Goal: Navigation & Orientation: Find specific page/section

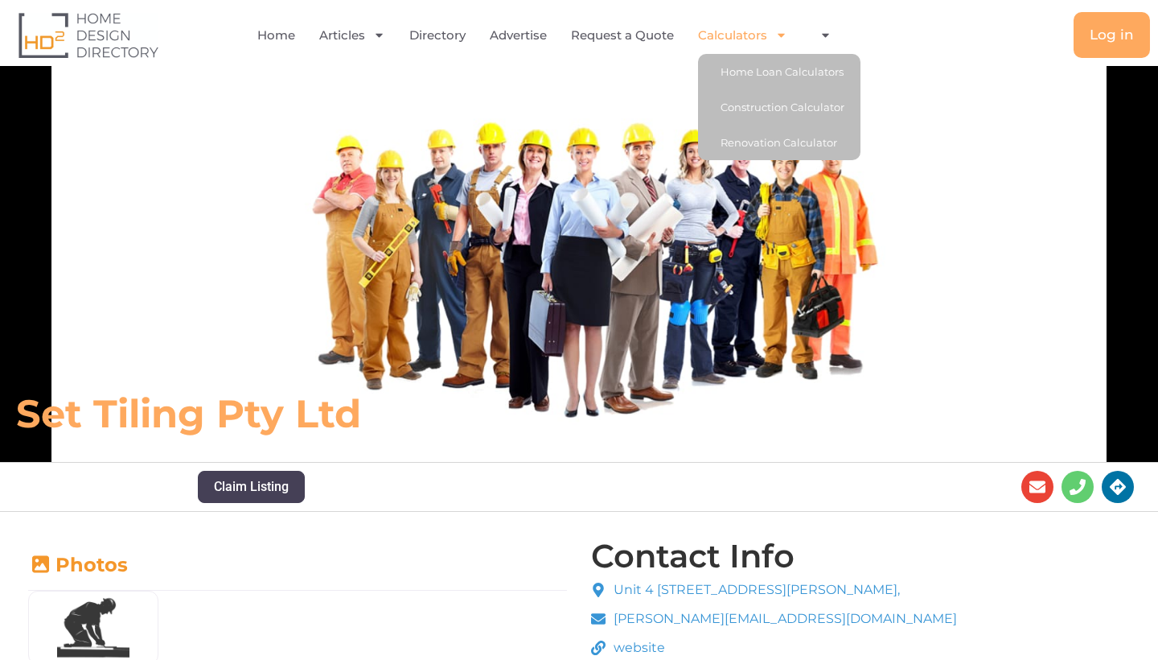
click at [810, 30] on li "Account Profile Logout" at bounding box center [822, 35] width 44 height 37
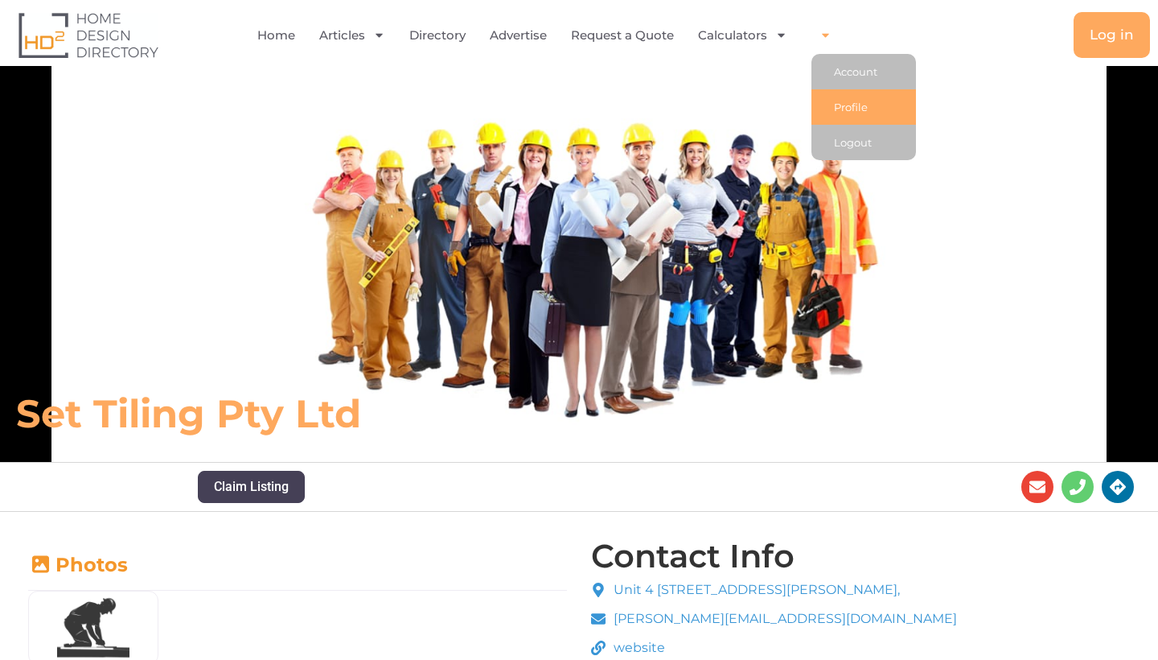
click at [833, 101] on link "Profile" at bounding box center [864, 106] width 105 height 35
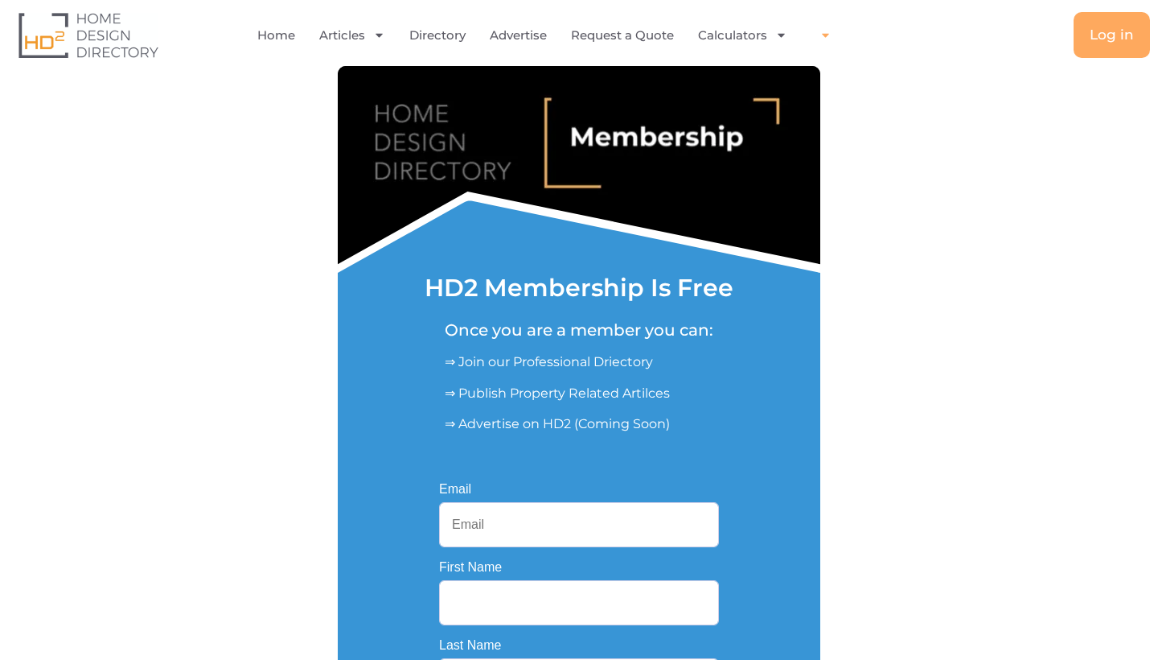
click at [823, 35] on icon "Menu" at bounding box center [825, 36] width 7 height 4
click at [823, 35] on icon "Menu" at bounding box center [826, 35] width 12 height 12
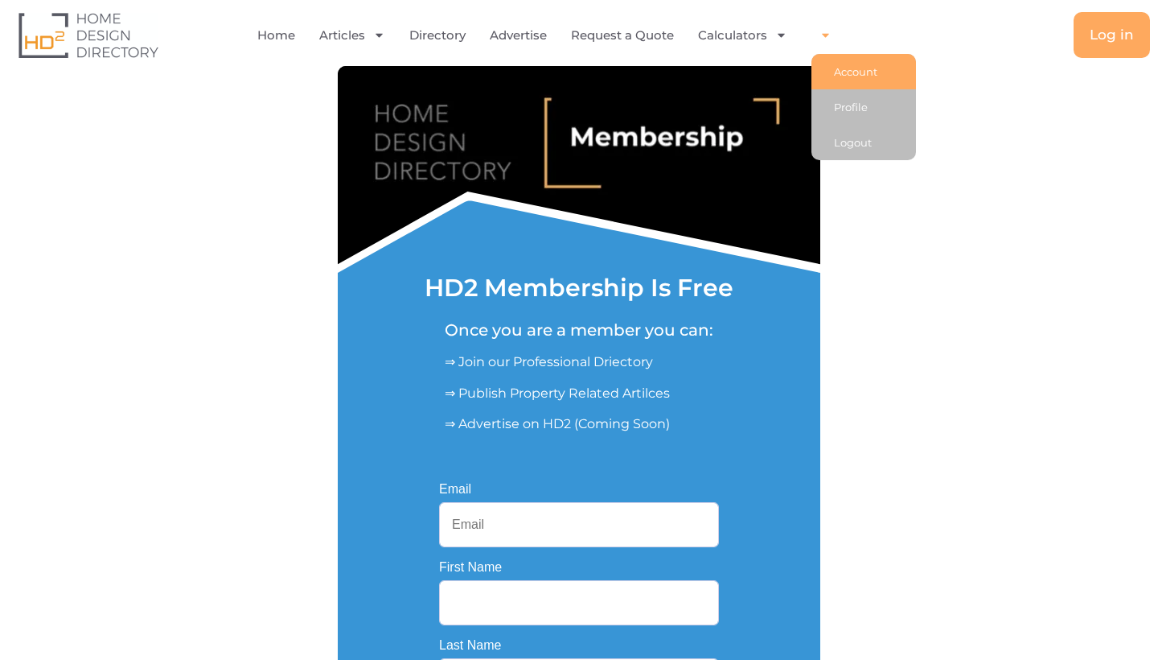
click at [849, 64] on link "Account" at bounding box center [864, 71] width 105 height 35
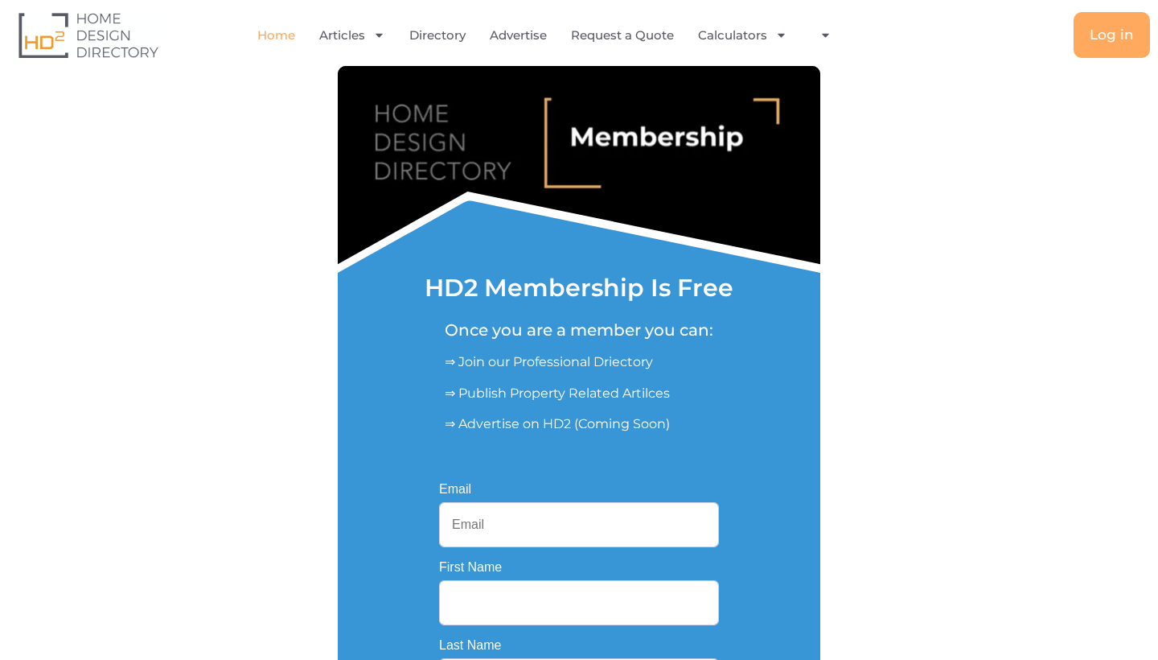
click at [281, 36] on link "Home" at bounding box center [276, 35] width 38 height 37
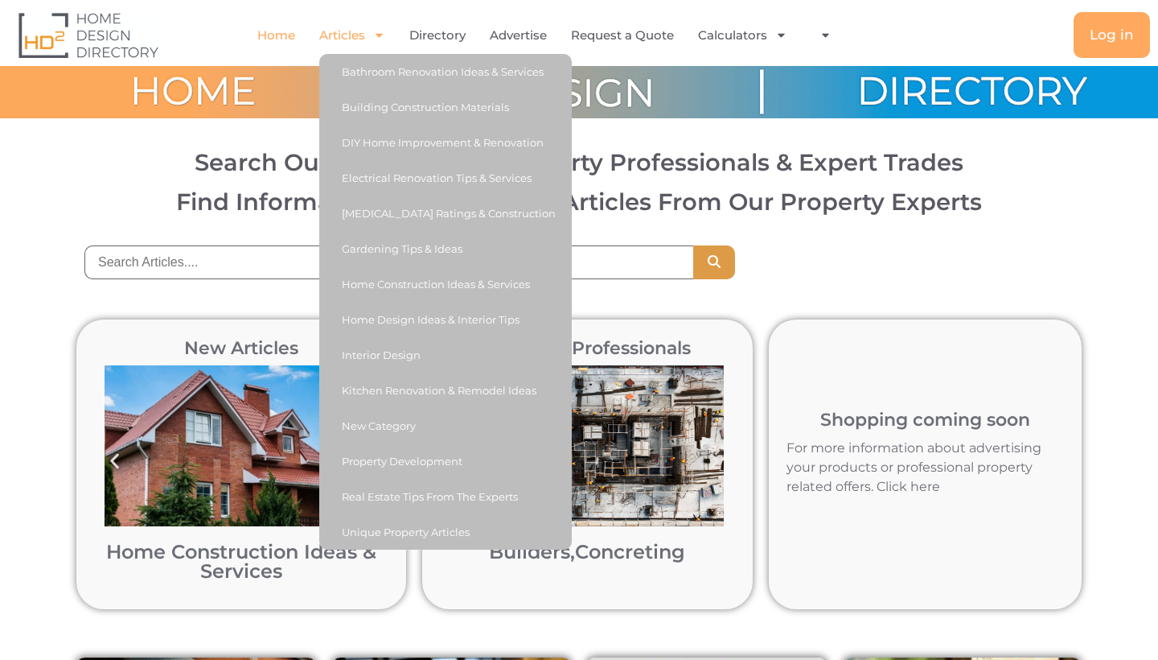
click at [342, 36] on link "Articles" at bounding box center [352, 35] width 66 height 37
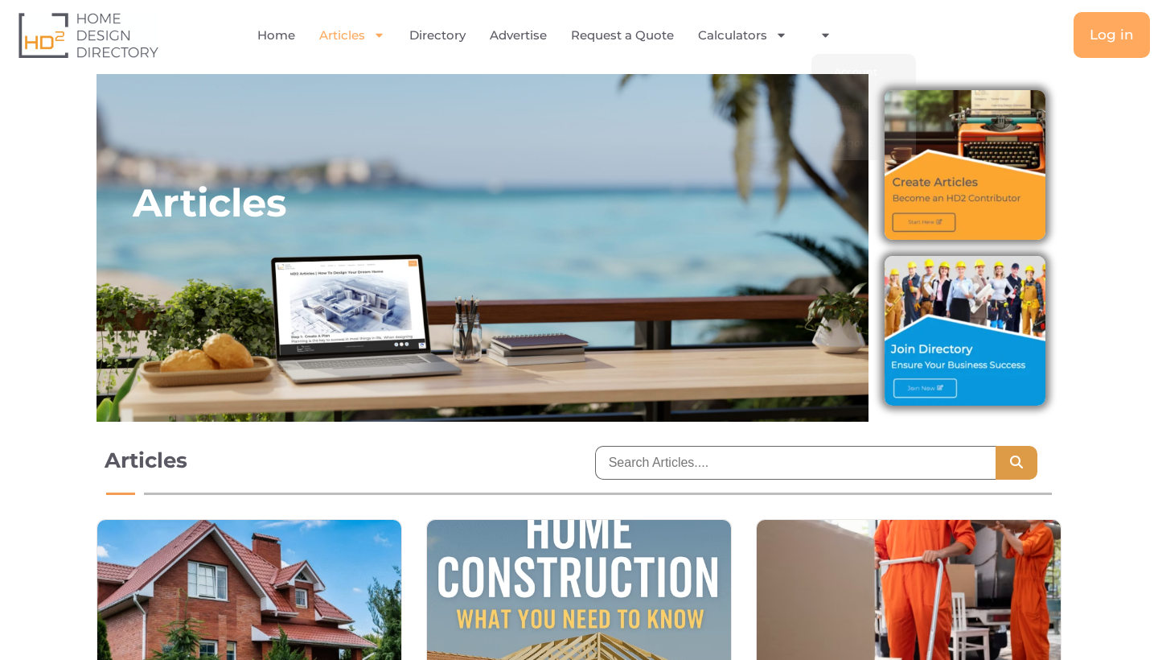
click at [47, 51] on img at bounding box center [89, 35] width 140 height 46
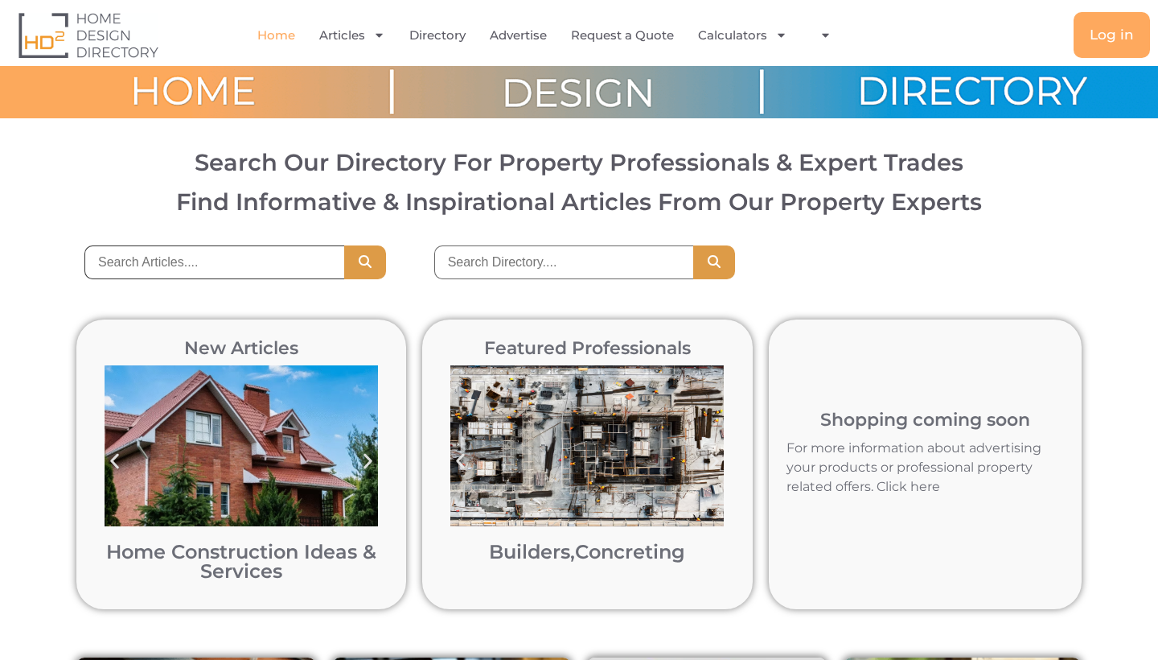
click at [219, 261] on input "search" at bounding box center [214, 262] width 260 height 34
